Goal: Information Seeking & Learning: Learn about a topic

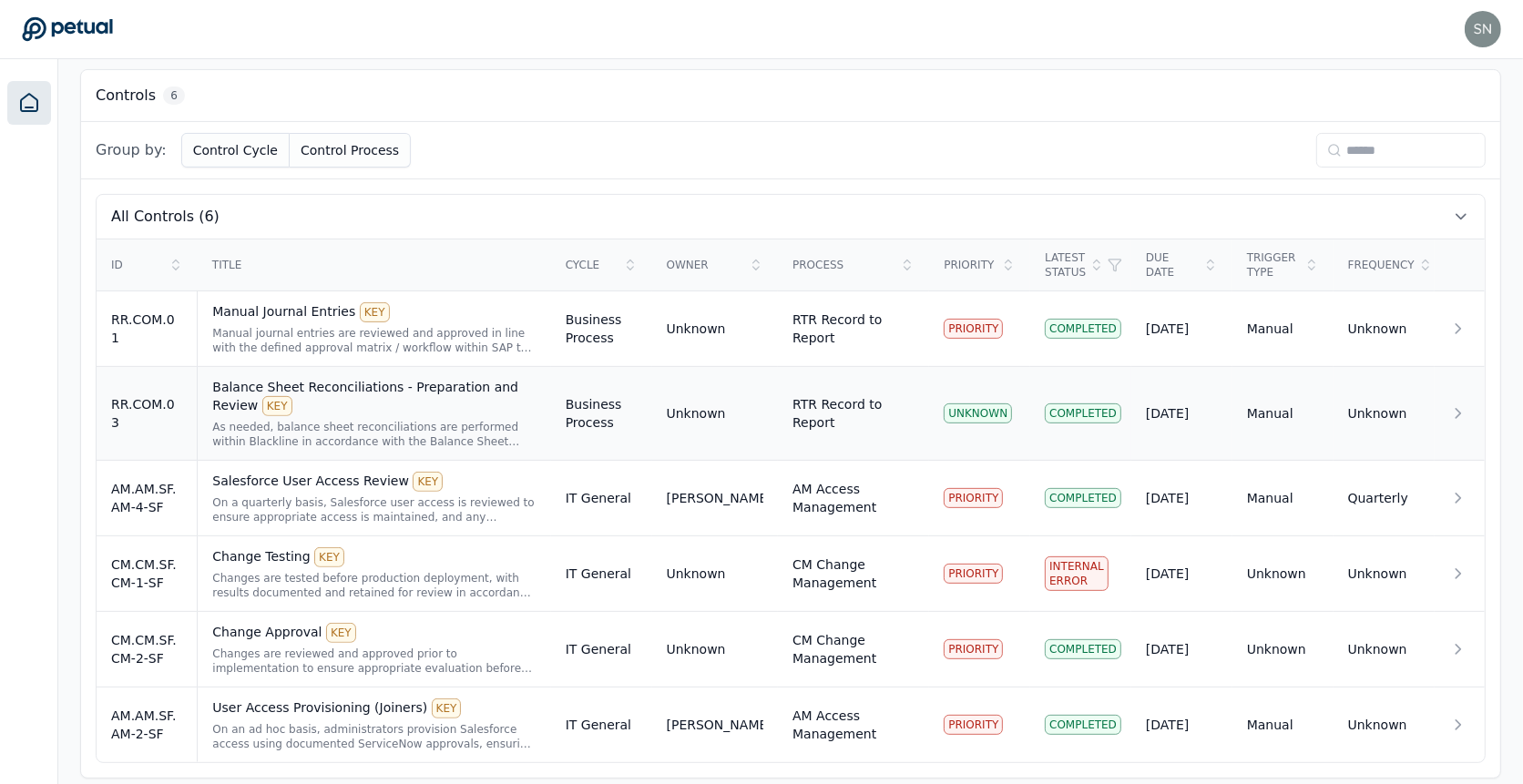
scroll to position [502, 0]
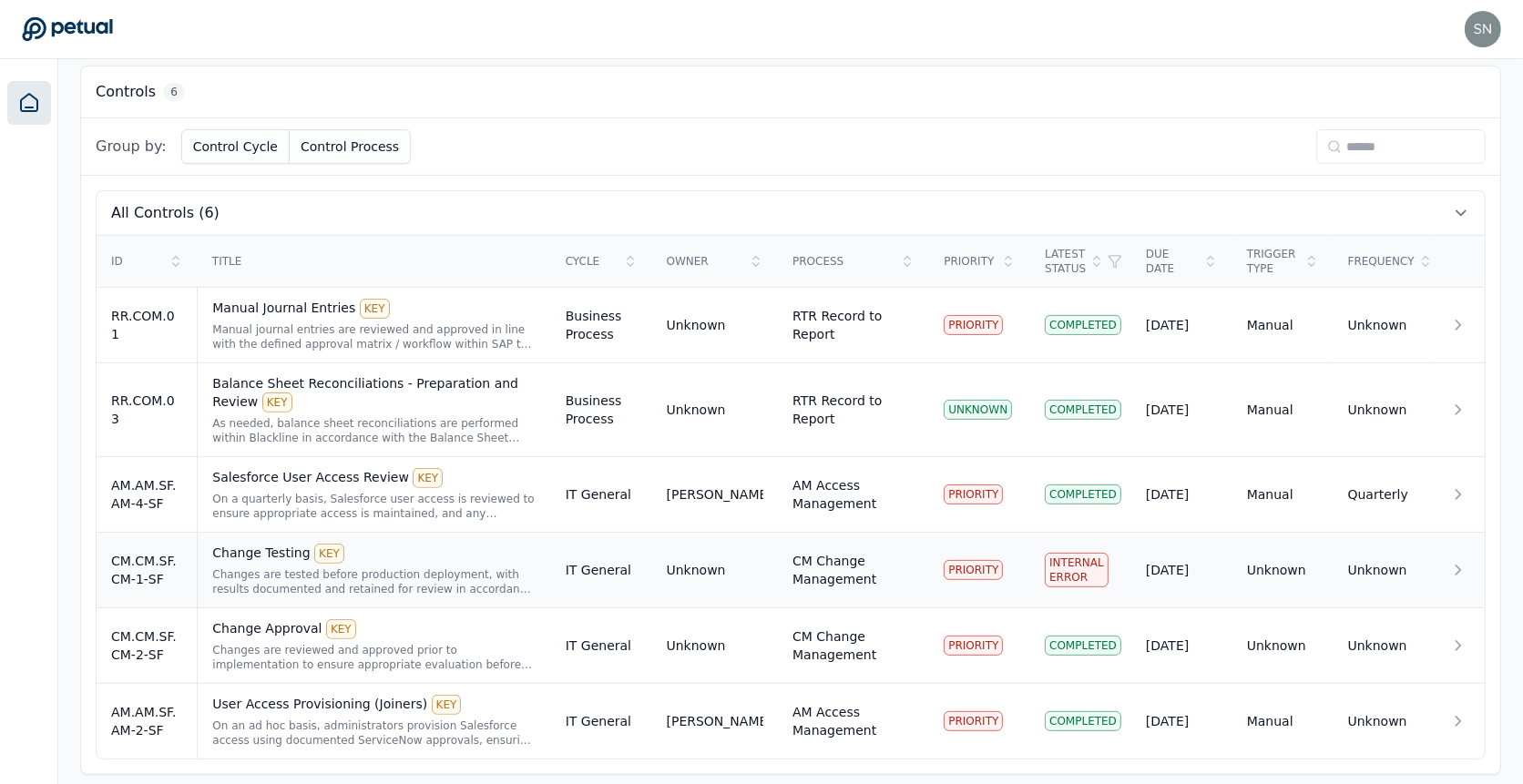
click at [437, 569] on div "Changes are tested before production deployment, with results documented and re…" at bounding box center [374, 582] width 324 height 29
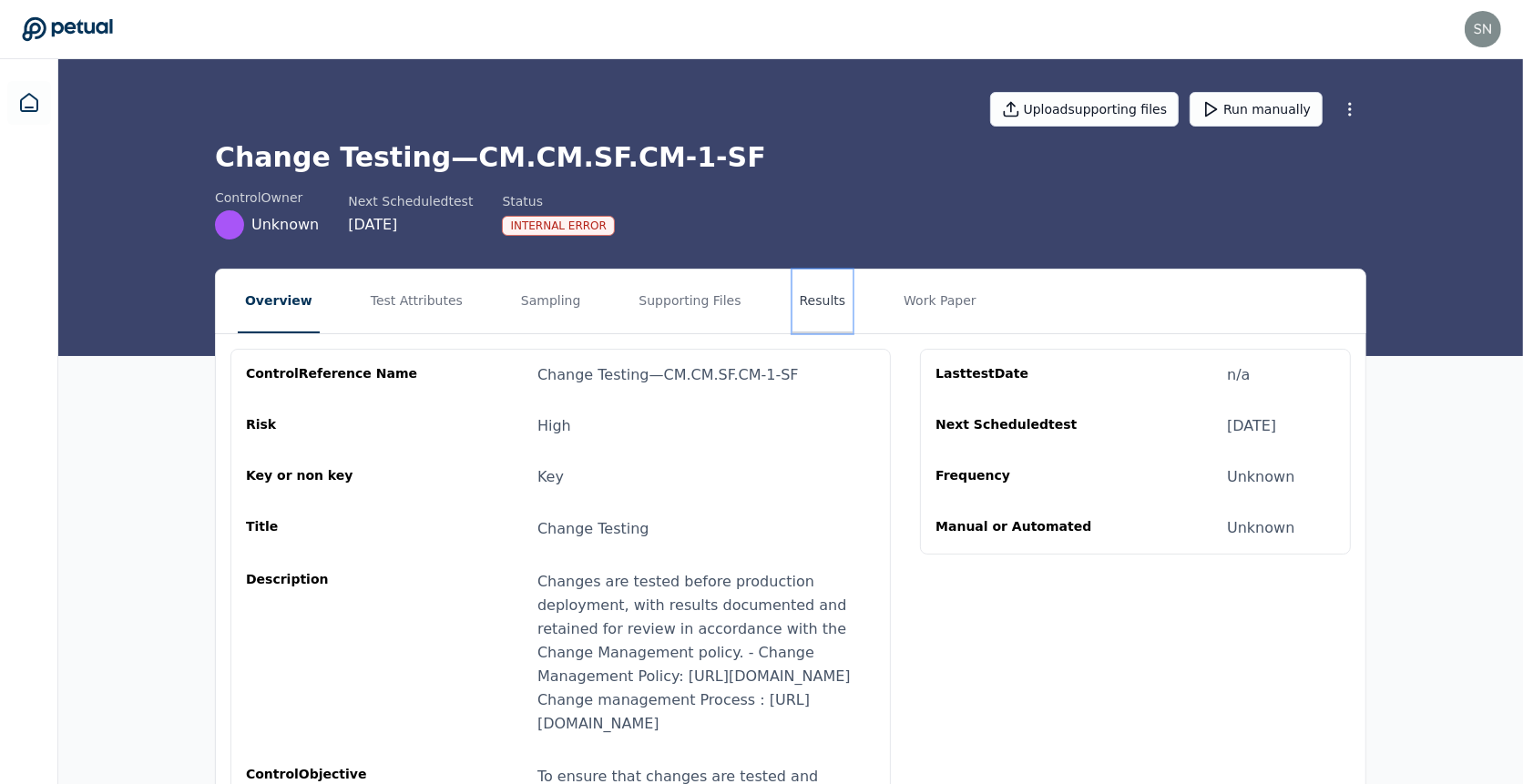
click at [797, 308] on button "Results" at bounding box center [823, 301] width 61 height 64
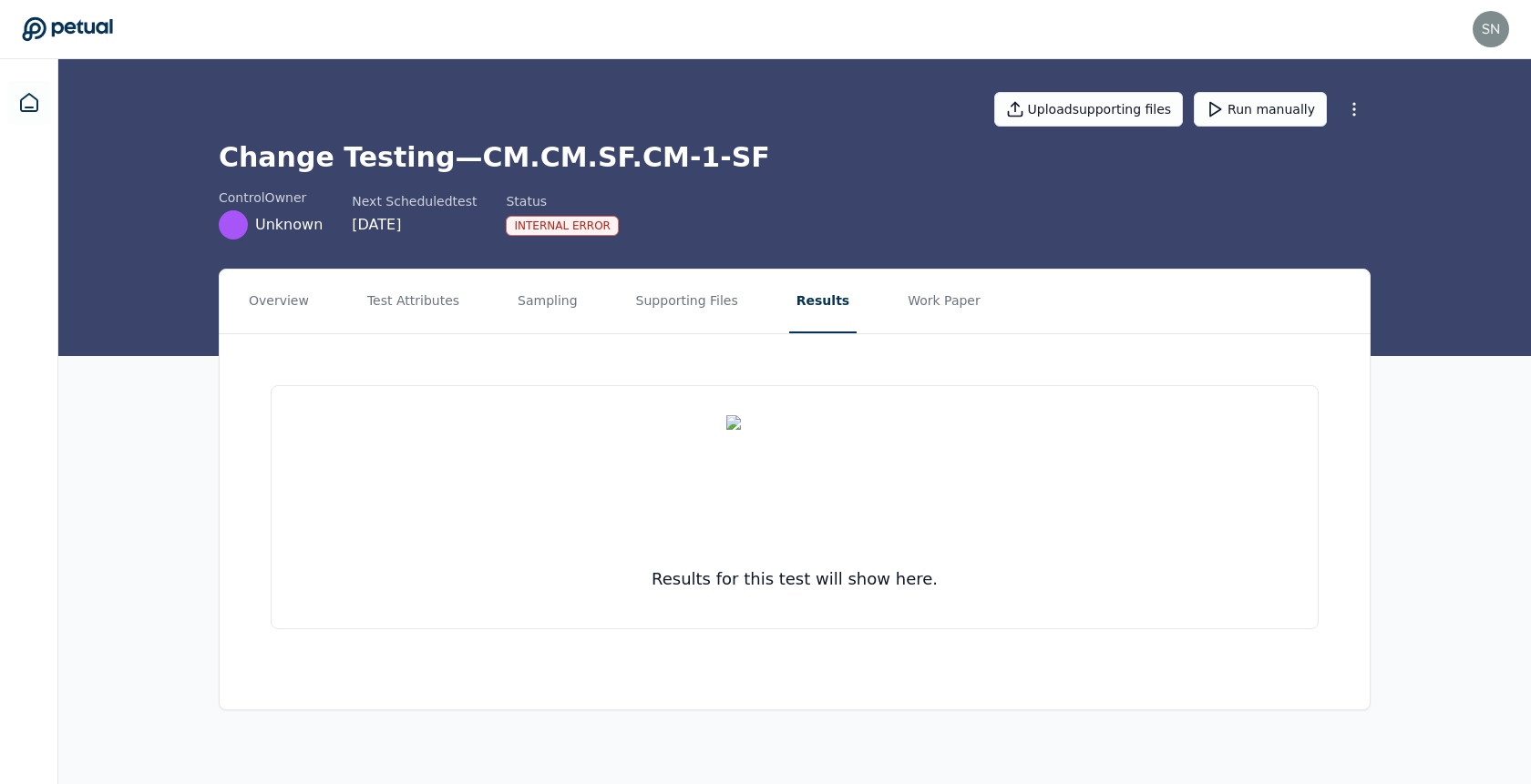
click at [612, 295] on nav "Overview Test Attributes Sampling Supporting Files Results Work Paper" at bounding box center [794, 301] width 1150 height 64
click at [645, 295] on button "Supporting Files" at bounding box center [687, 301] width 117 height 64
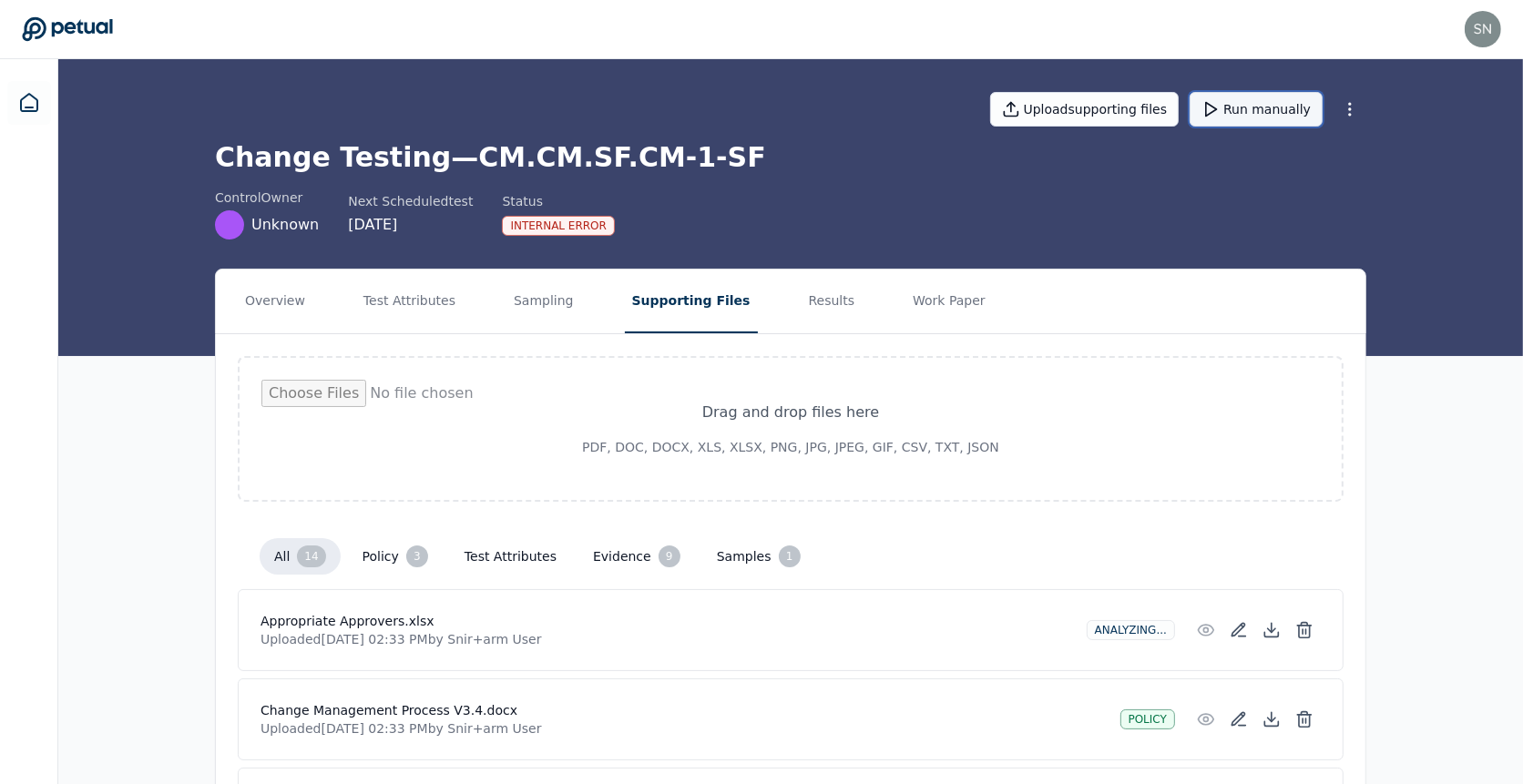
click at [1289, 102] on button "Run manually" at bounding box center [1256, 109] width 133 height 34
click at [492, 308] on nav "Overview Test Attributes Sampling Supporting Files Results Work Paper" at bounding box center [790, 301] width 1150 height 64
click at [523, 303] on button "Sampling" at bounding box center [543, 301] width 75 height 64
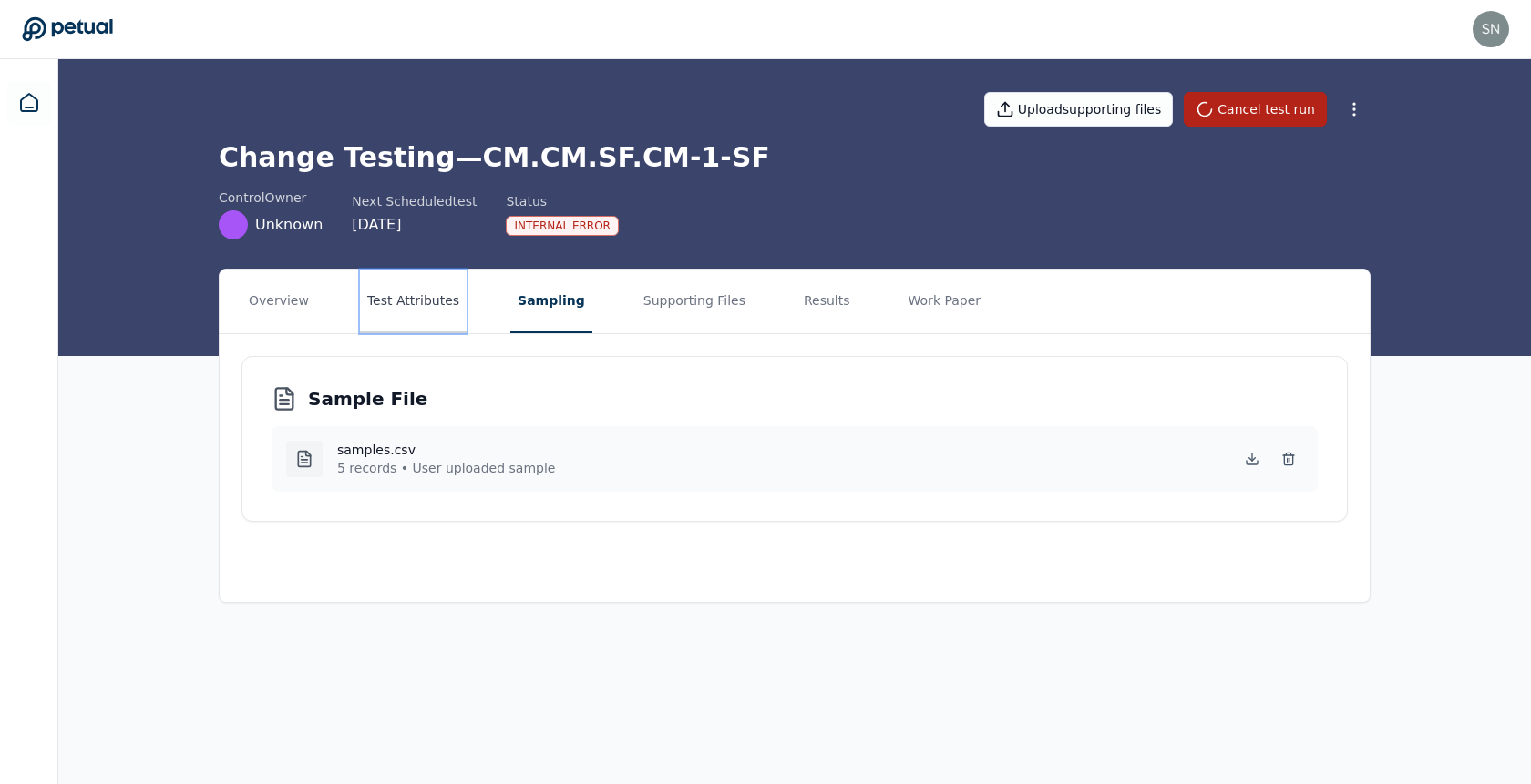
click at [361, 305] on button "Test Attributes" at bounding box center [413, 301] width 106 height 64
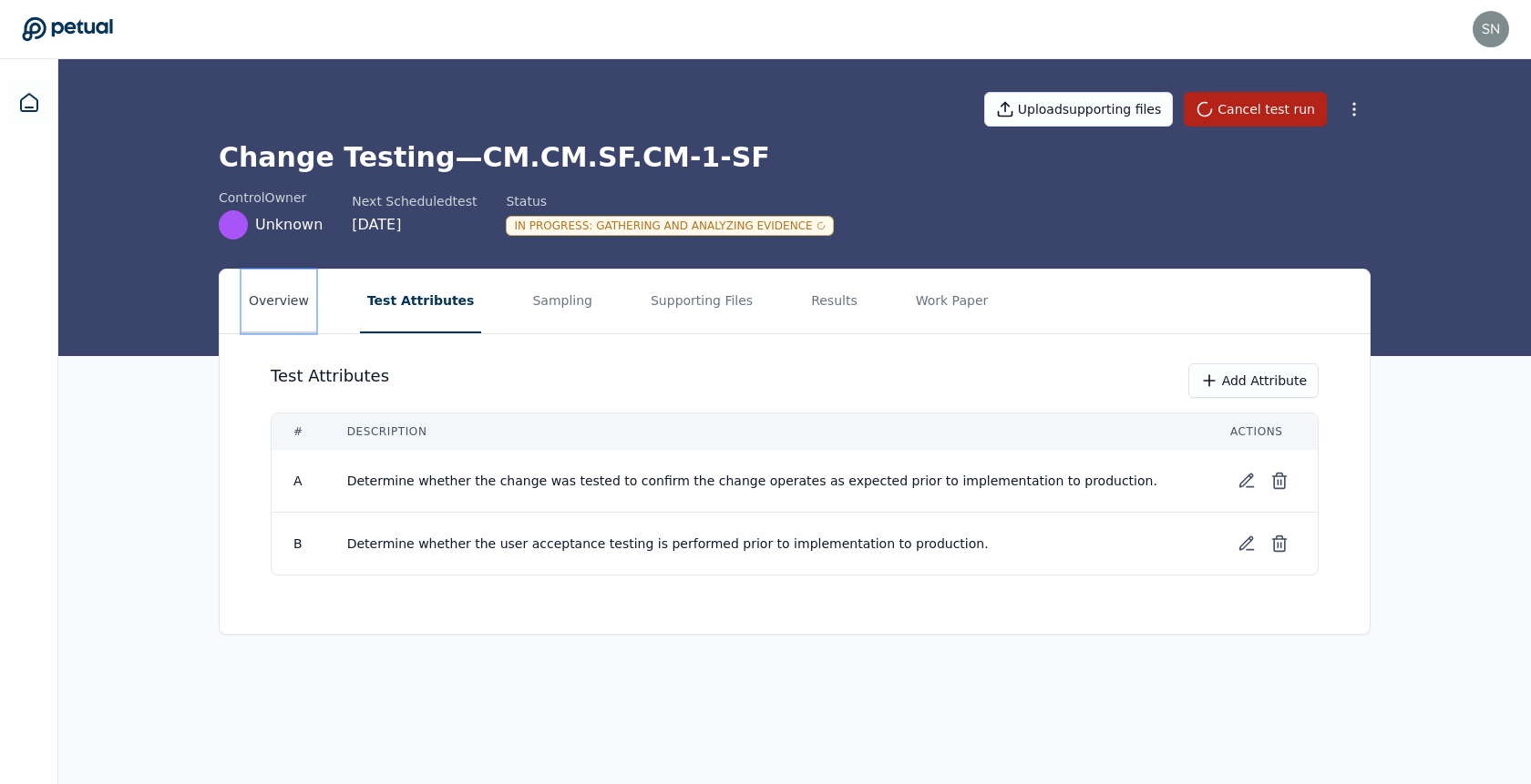
click at [272, 306] on button "Overview" at bounding box center [278, 301] width 75 height 64
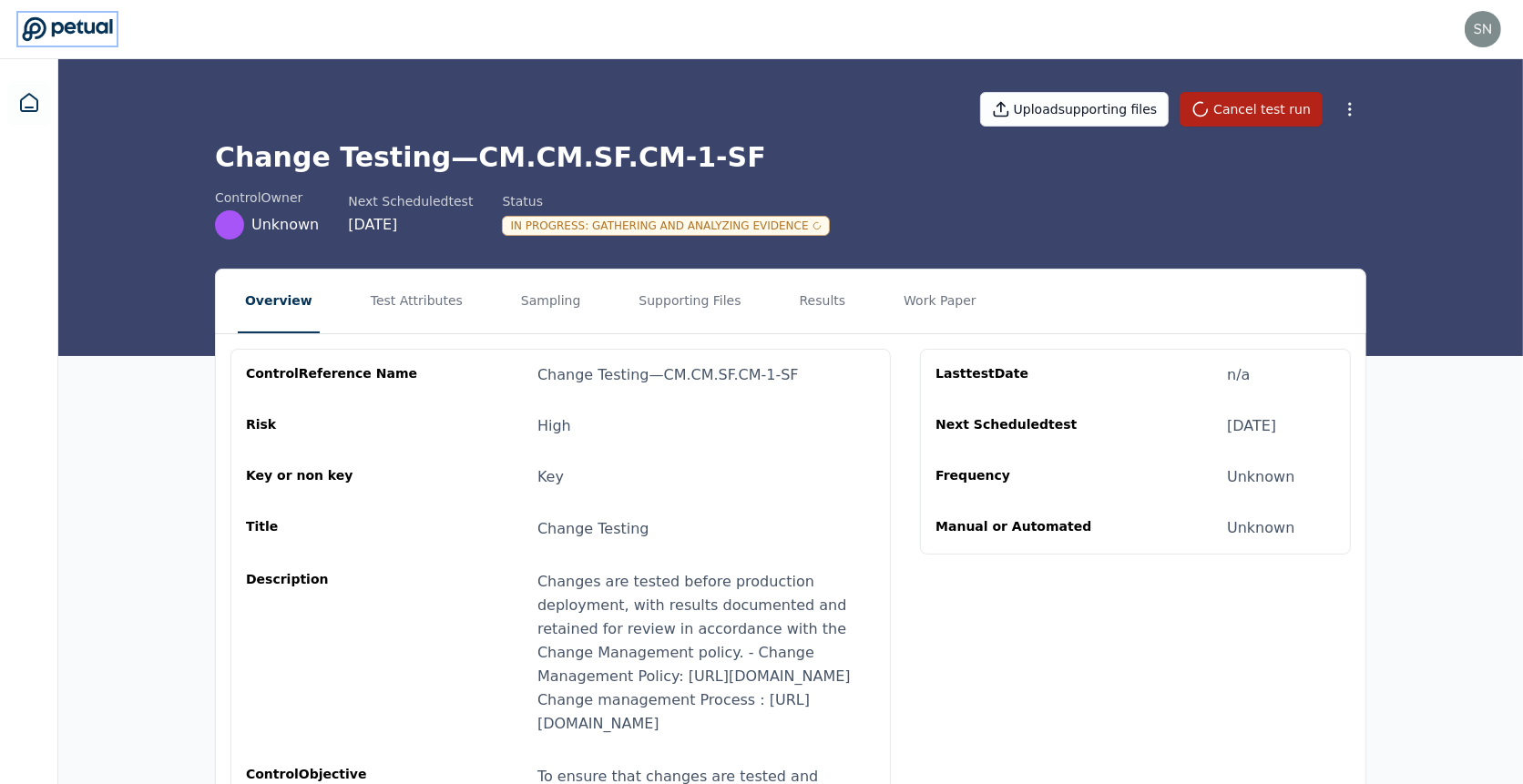
click at [86, 29] on icon at bounding box center [66, 28] width 90 height 24
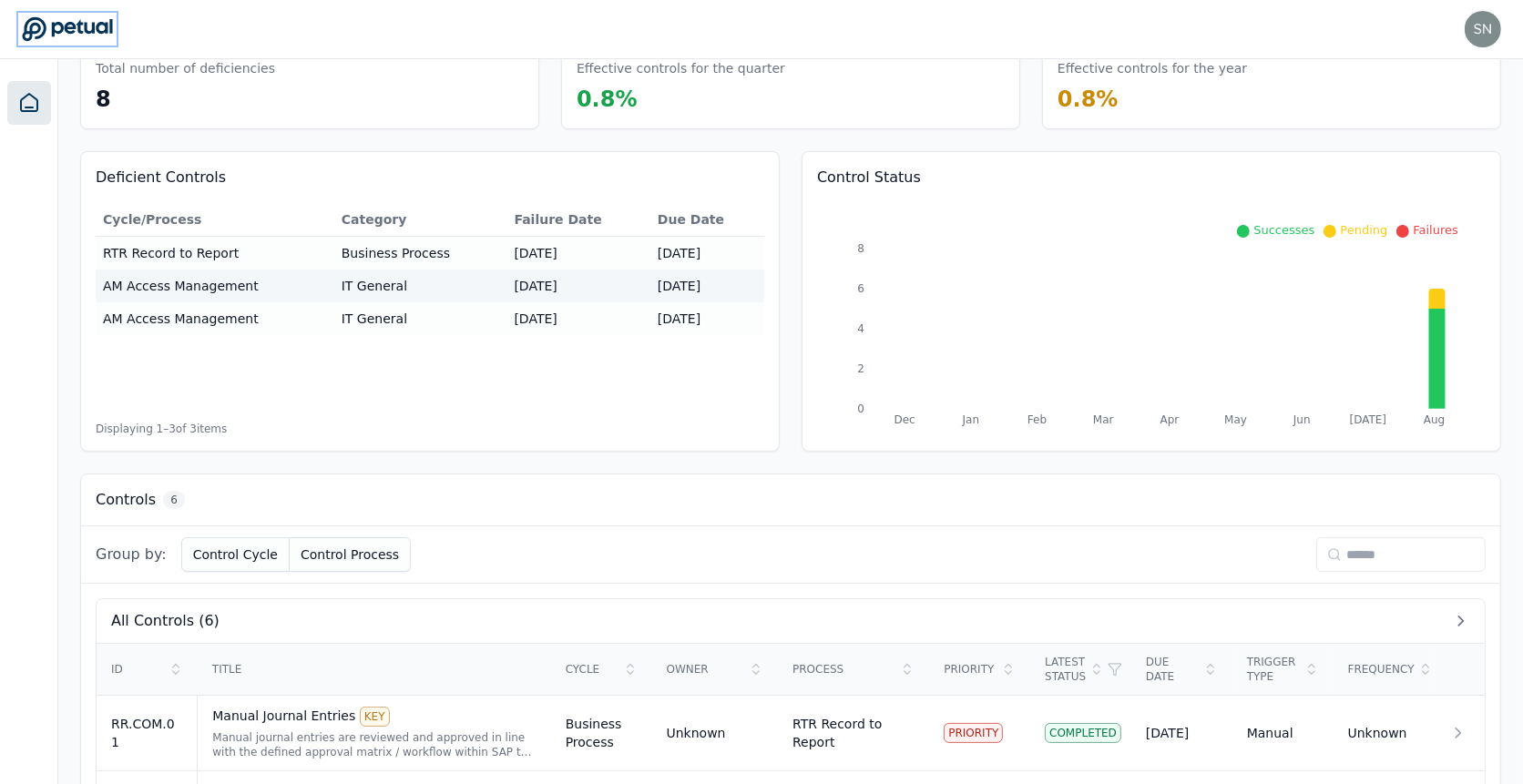
scroll to position [502, 0]
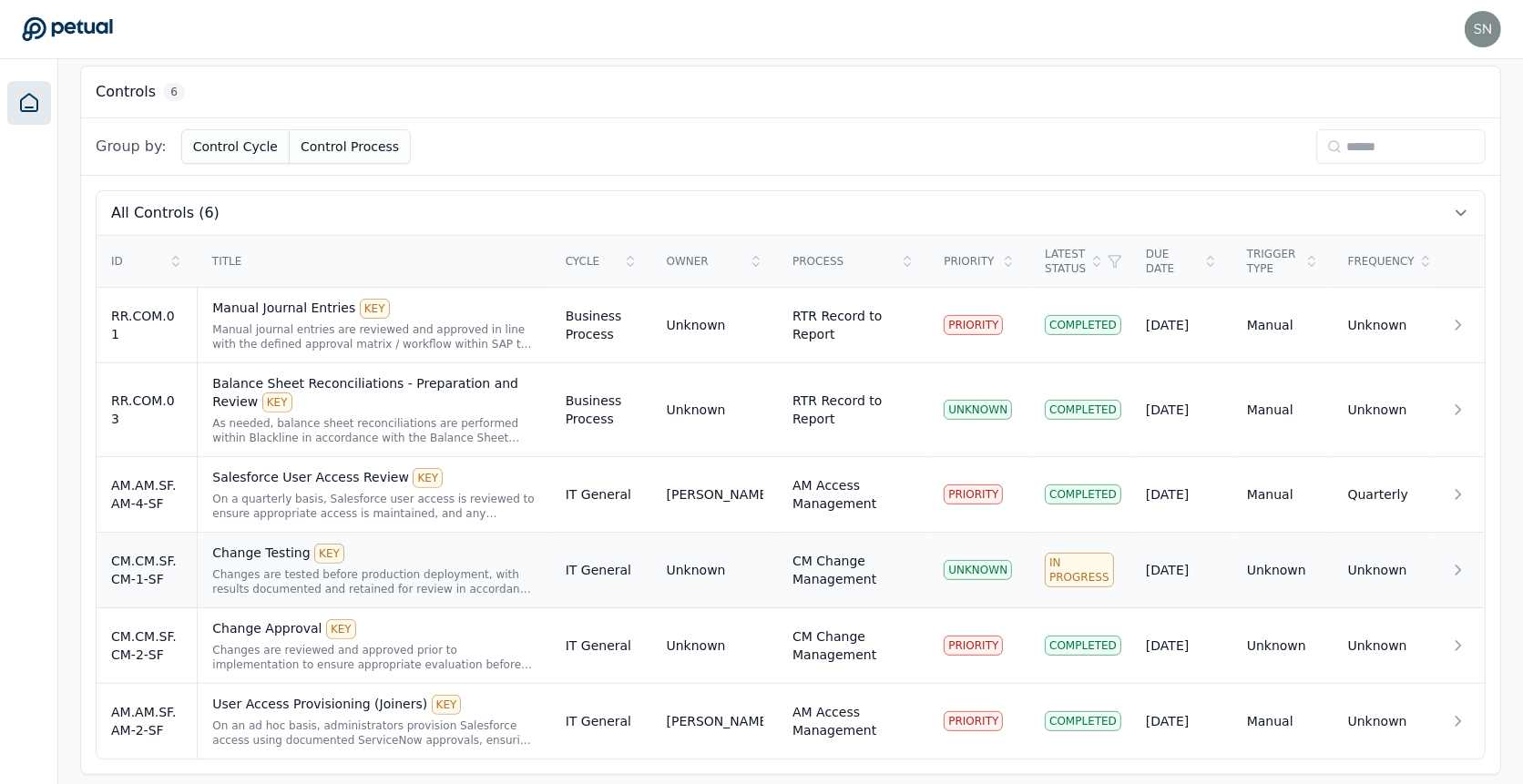
click at [436, 551] on div "Change Testing KEY" at bounding box center [374, 553] width 324 height 20
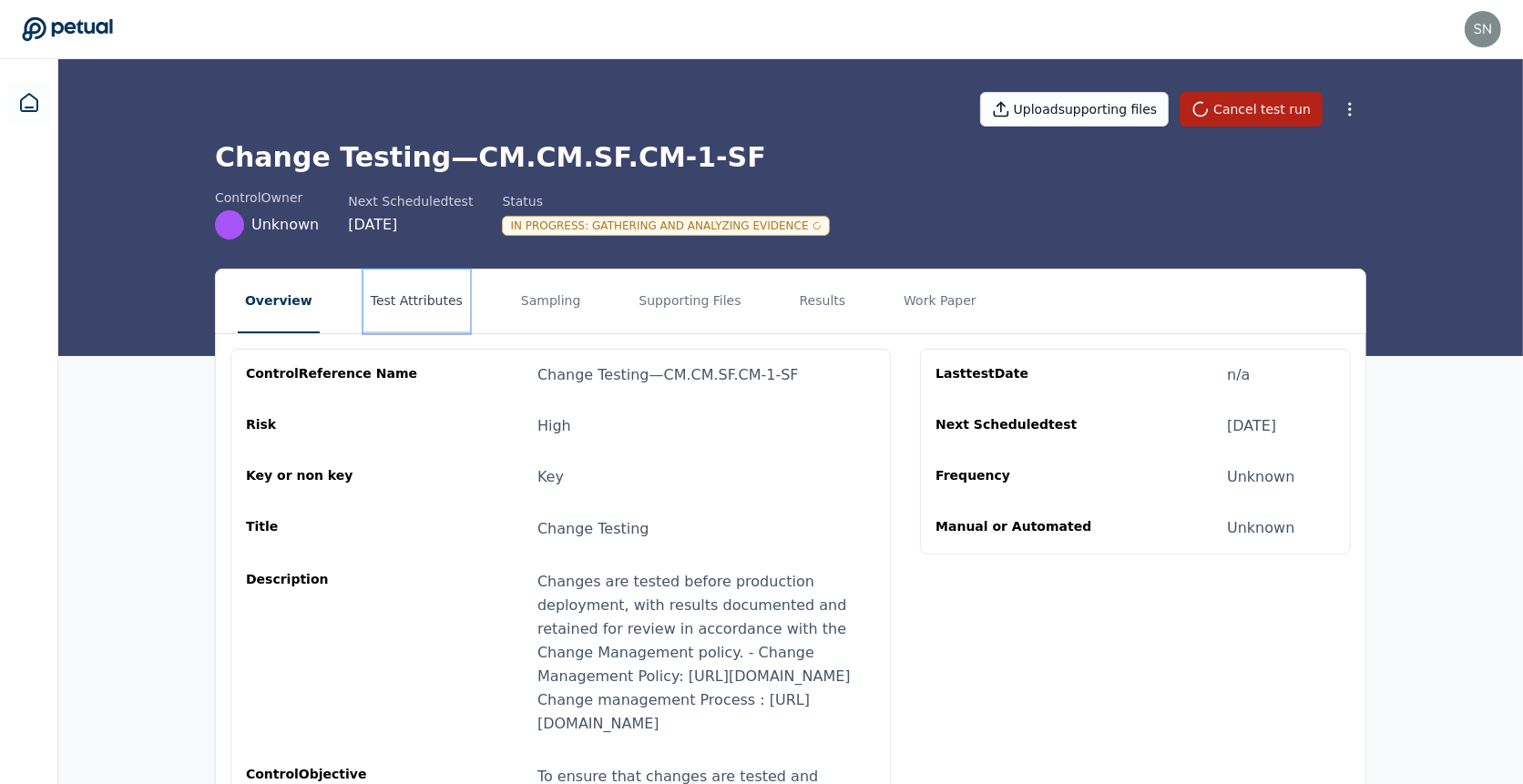
click at [421, 293] on button "Test Attributes" at bounding box center [417, 301] width 106 height 64
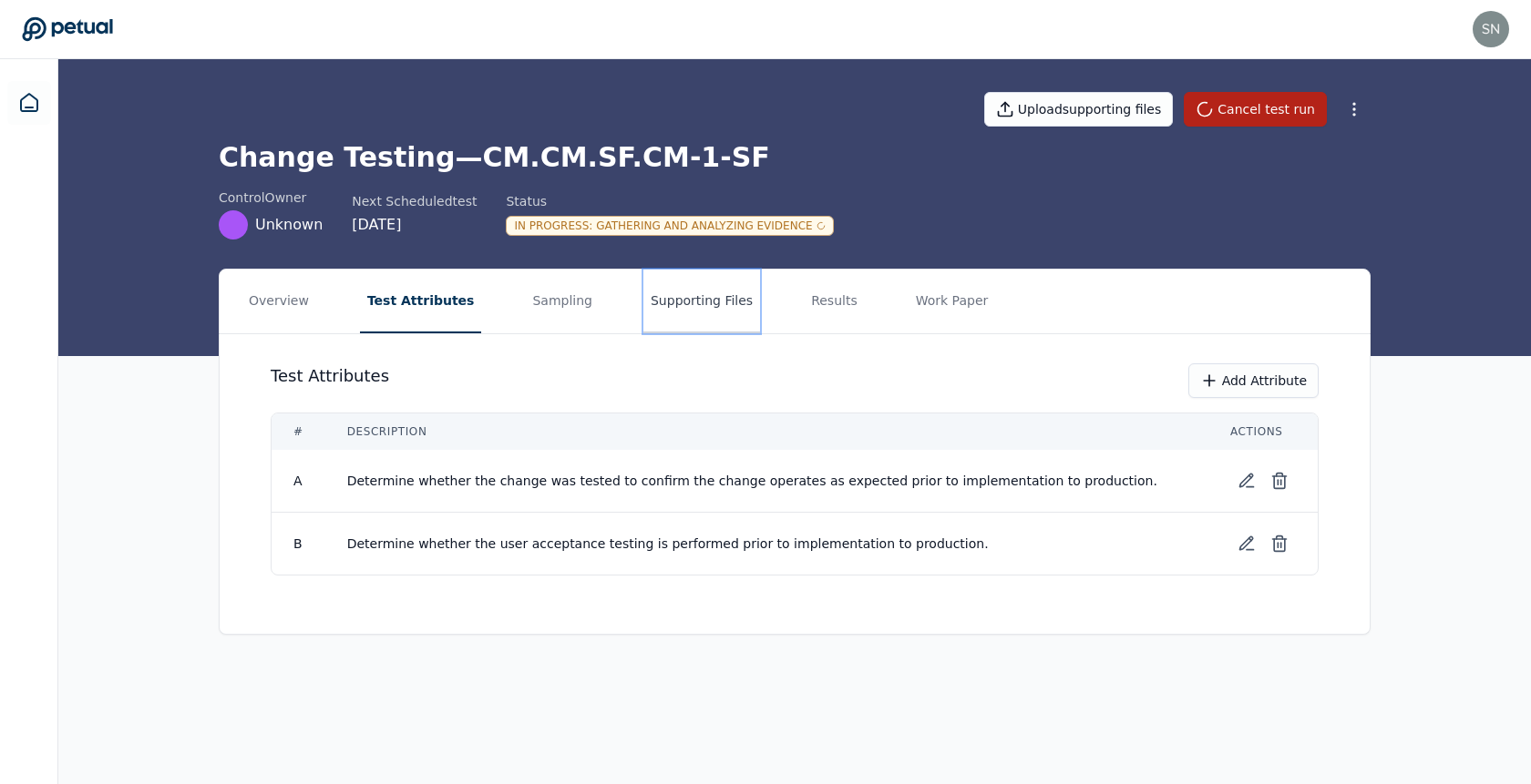
click at [722, 310] on button "Supporting Files" at bounding box center [701, 301] width 117 height 64
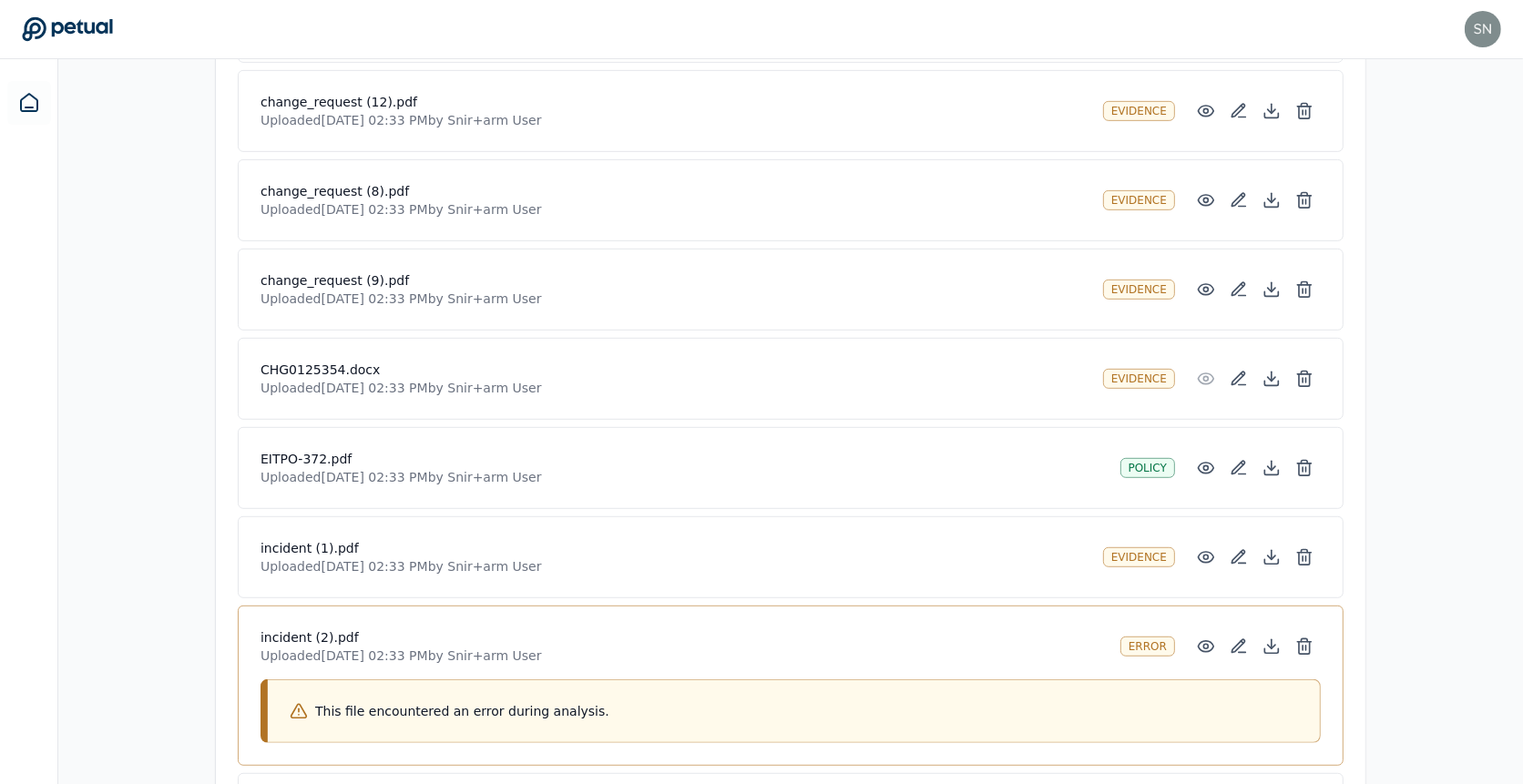
scroll to position [1160, 0]
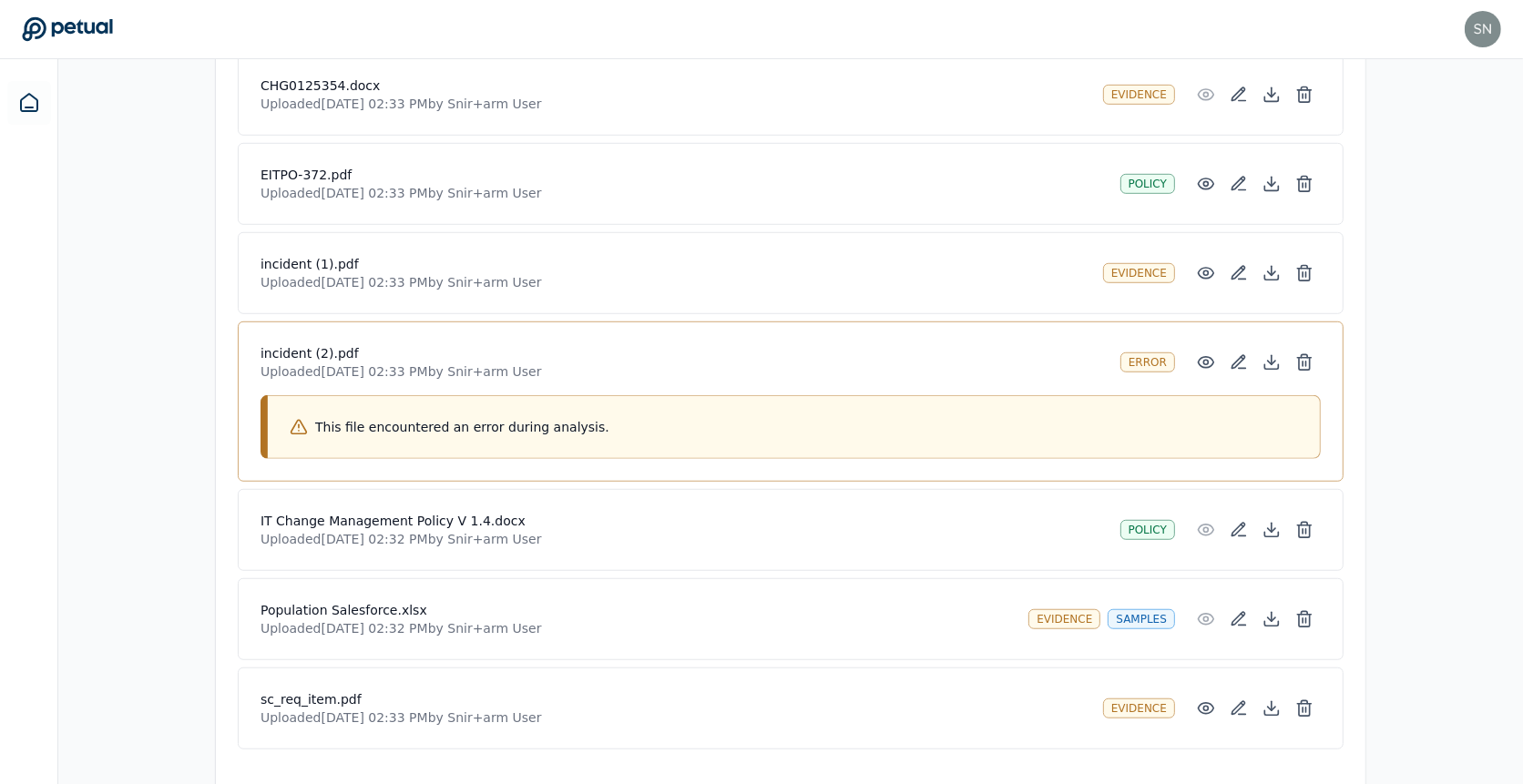
click at [474, 418] on p "This file encountered an error during analysis." at bounding box center [462, 426] width 294 height 18
click at [511, 418] on p "This file encountered an error during analysis." at bounding box center [462, 426] width 294 height 18
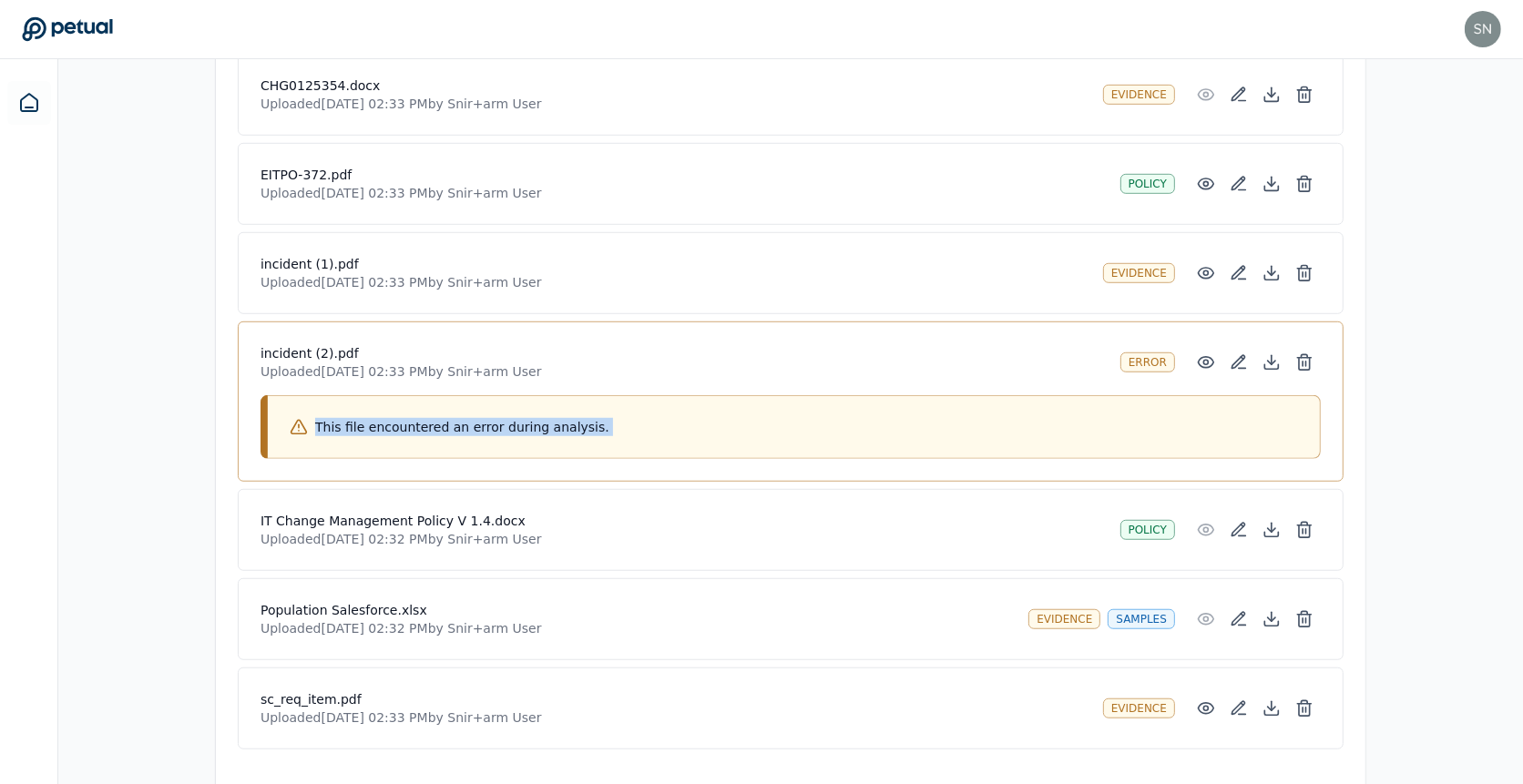
click at [511, 418] on p "This file encountered an error during analysis." at bounding box center [462, 426] width 294 height 18
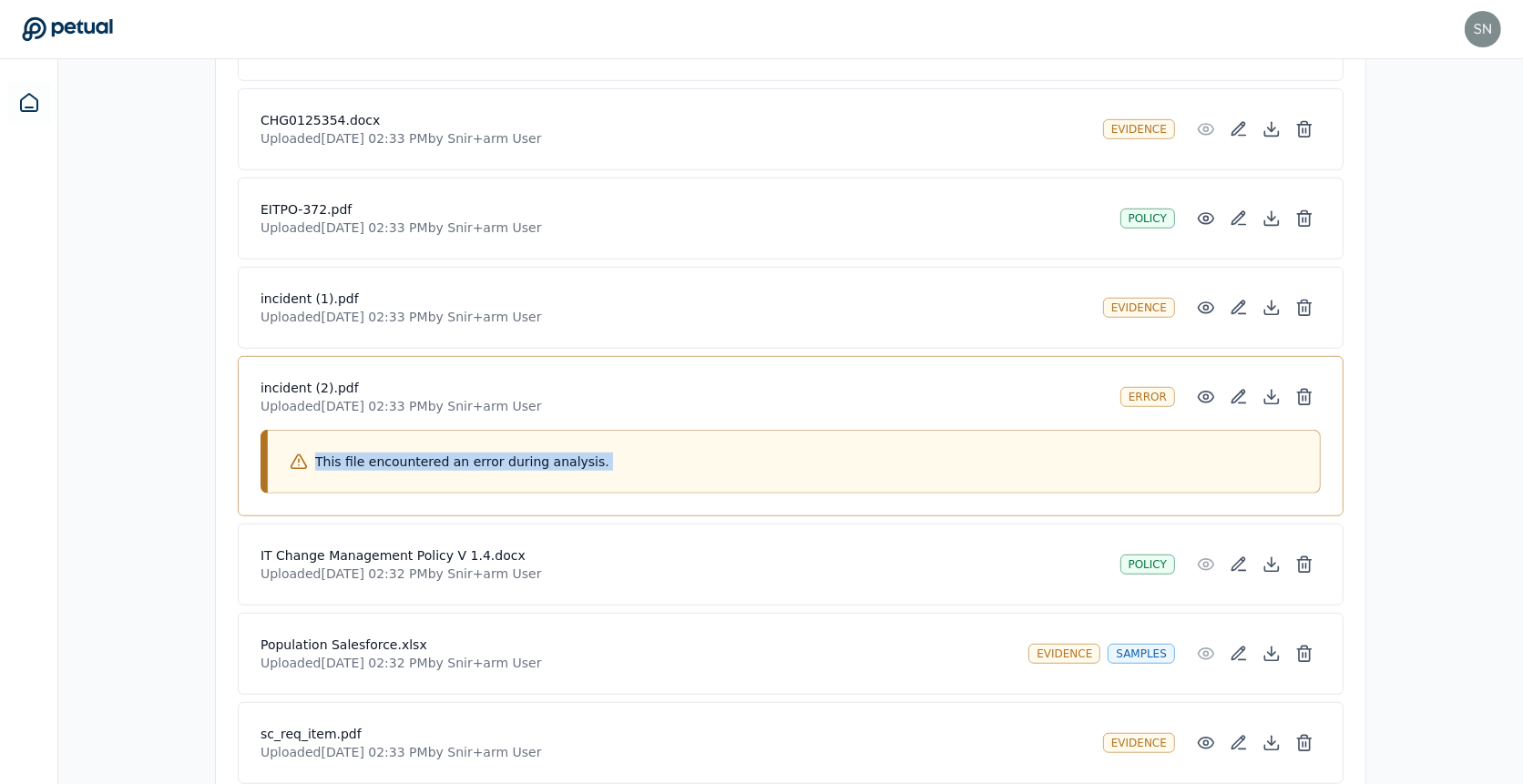
scroll to position [1107, 0]
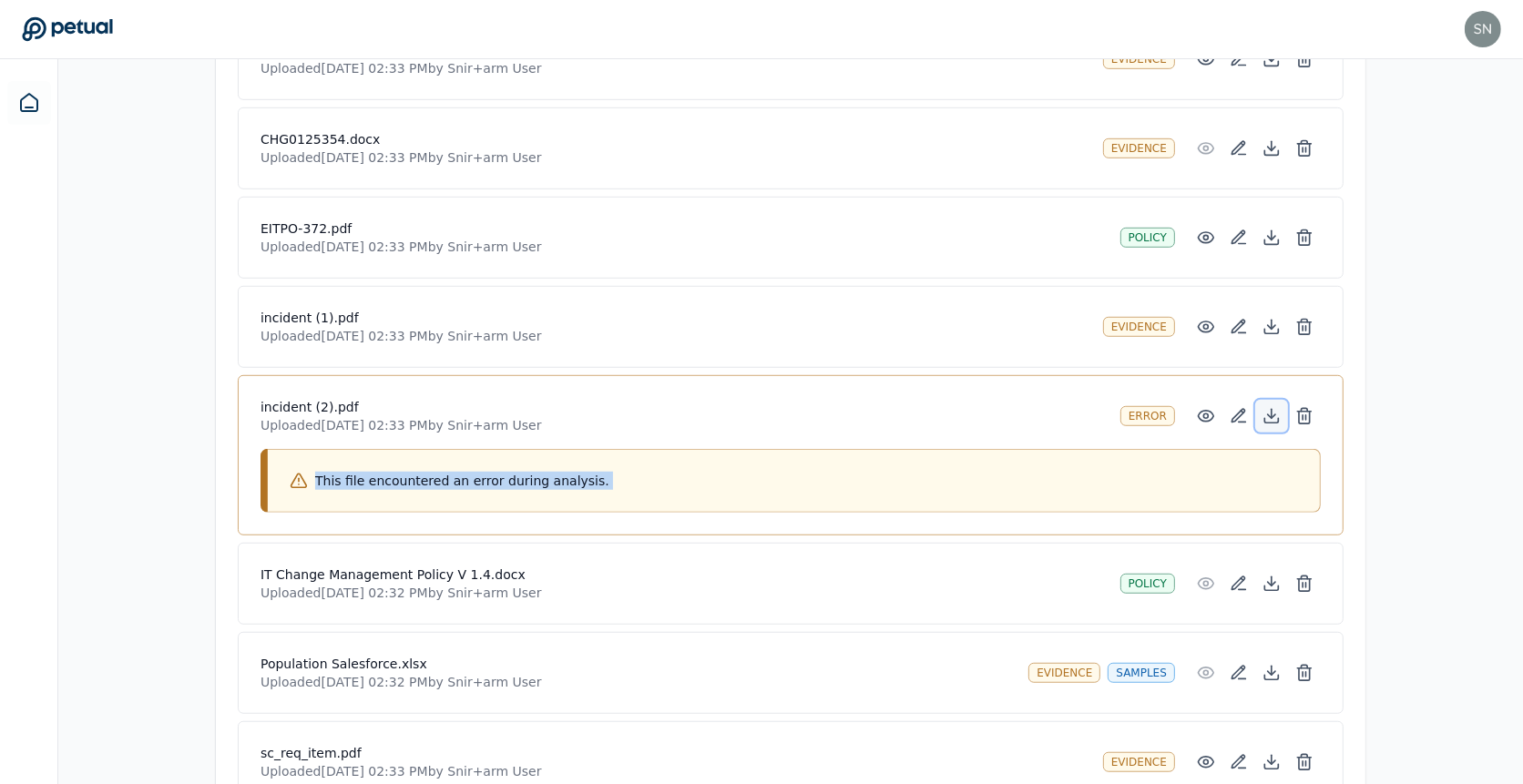
click at [1269, 415] on icon at bounding box center [1272, 417] width 8 height 4
click at [1269, 318] on icon at bounding box center [1271, 327] width 18 height 18
click at [1271, 410] on icon at bounding box center [1271, 415] width 0 height 9
click at [1269, 318] on icon at bounding box center [1271, 327] width 18 height 18
